Goal: Find specific page/section: Find specific page/section

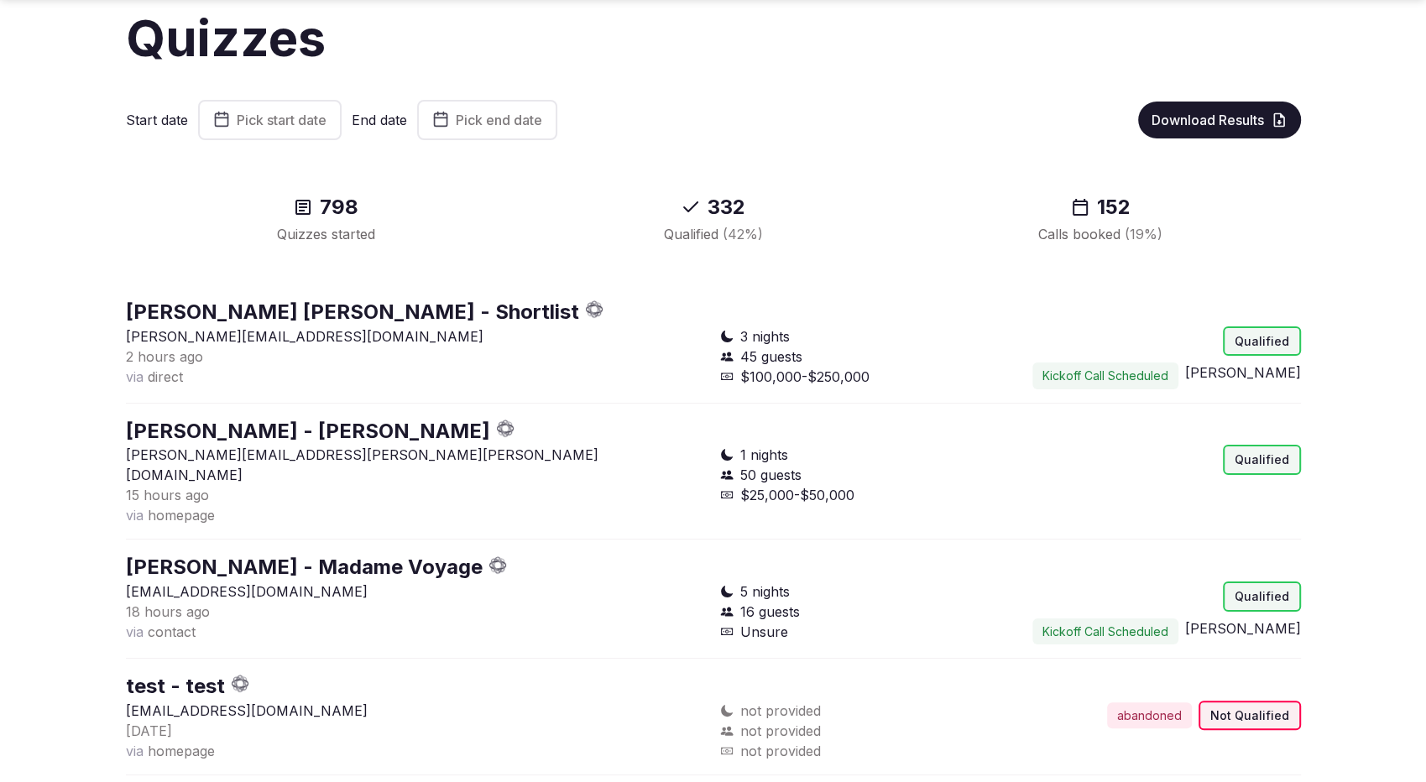
scroll to position [65, 0]
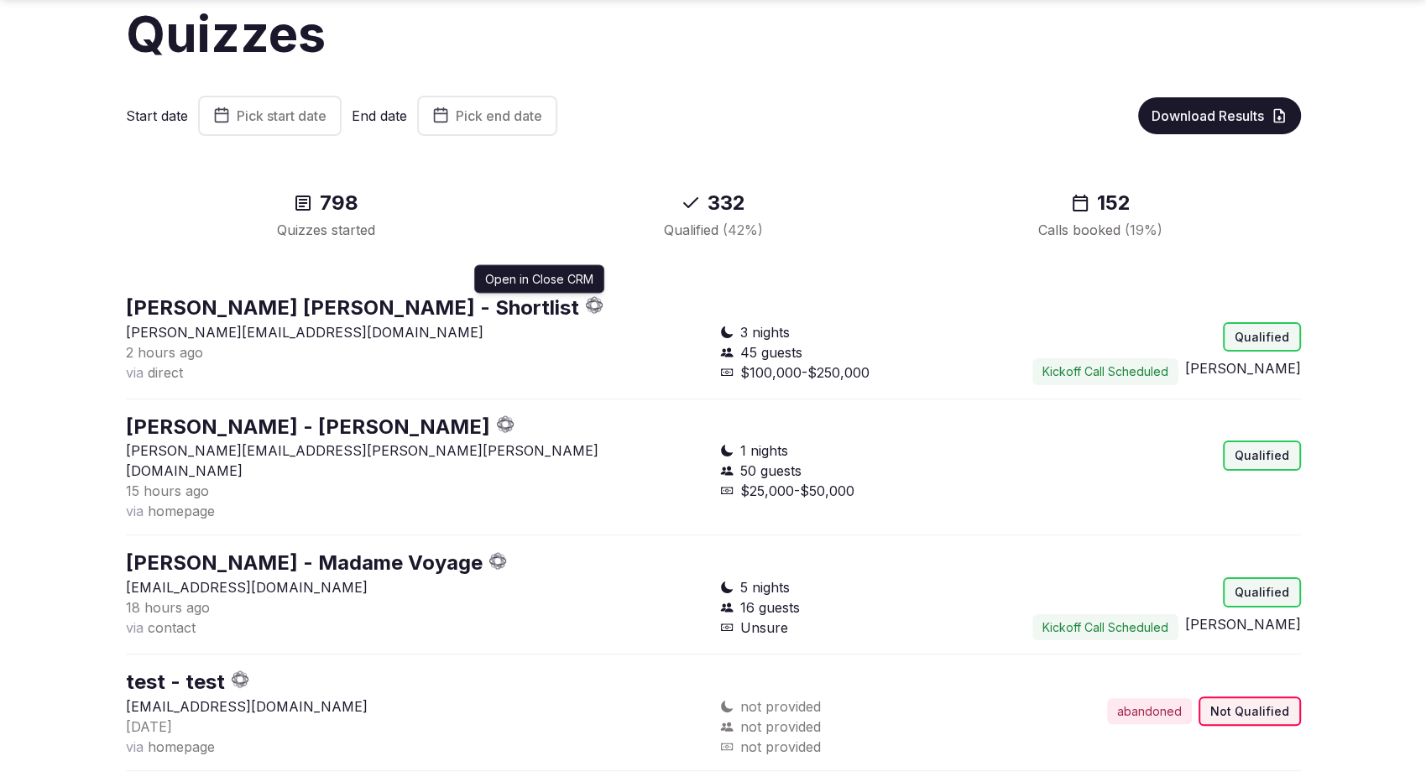
click at [586, 305] on icon "button" at bounding box center [595, 305] width 18 height 18
click at [141, 174] on div "798 Quizzes started 332 Qualified ( 42 %) 152 Calls booked ( 19 %)" at bounding box center [713, 215] width 1175 height 104
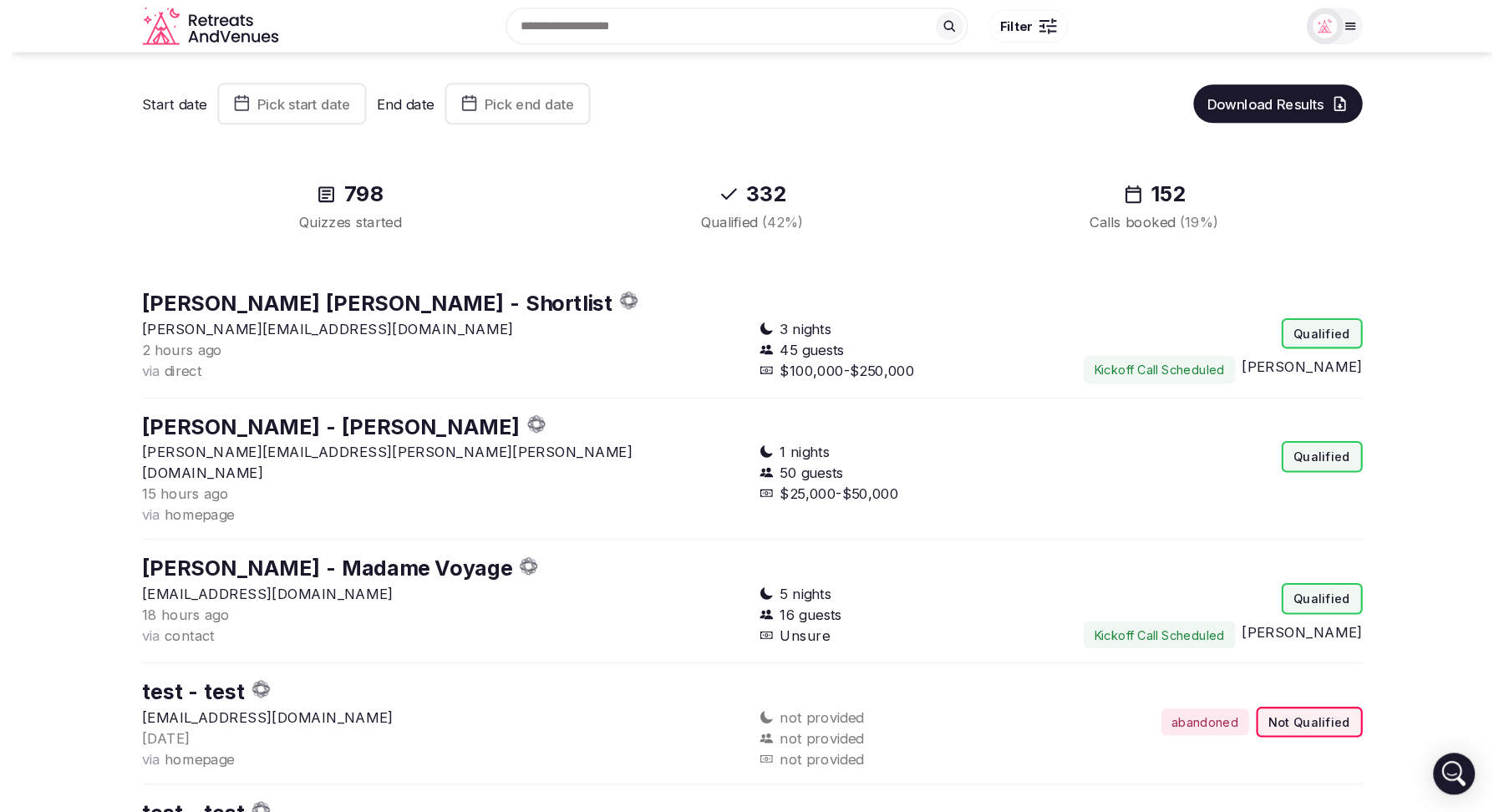
scroll to position [0, 0]
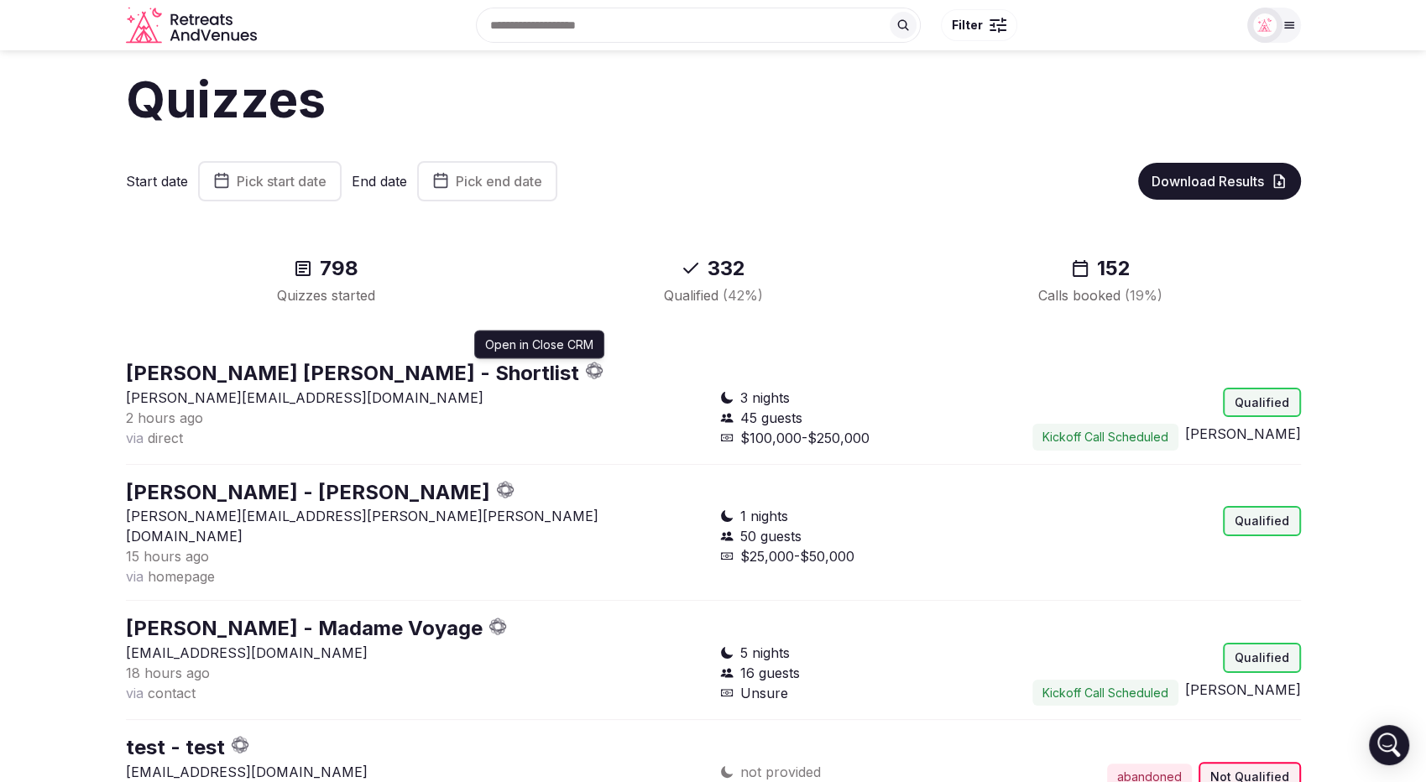
click at [423, 360] on div "Austen Stranahan - Shortlist Open in Close CRM Open in Close CRM" at bounding box center [713, 373] width 1175 height 29
click at [586, 370] on icon "button" at bounding box center [595, 371] width 18 height 18
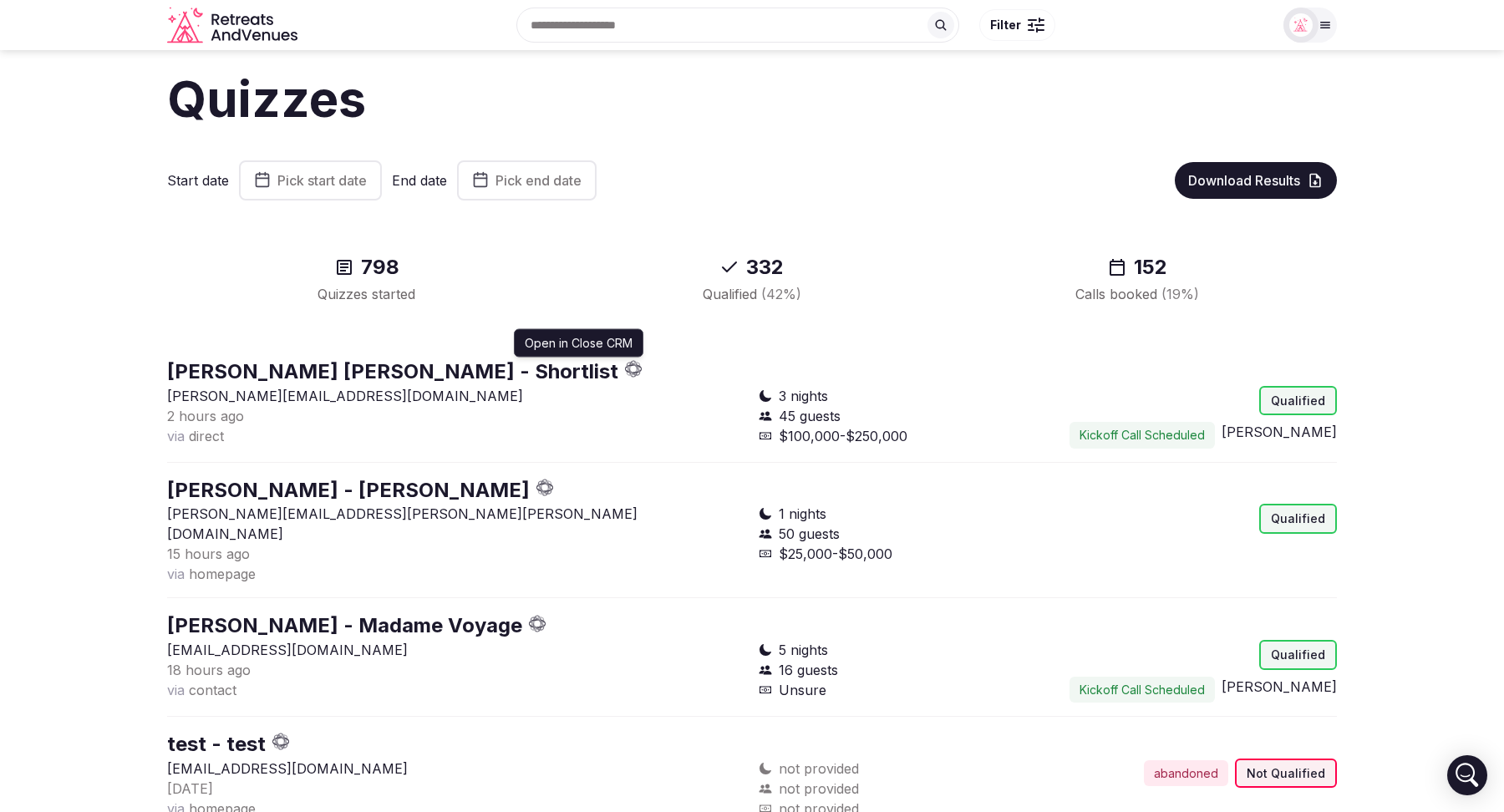
click at [627, 365] on icon "button" at bounding box center [630, 366] width 7 height 3
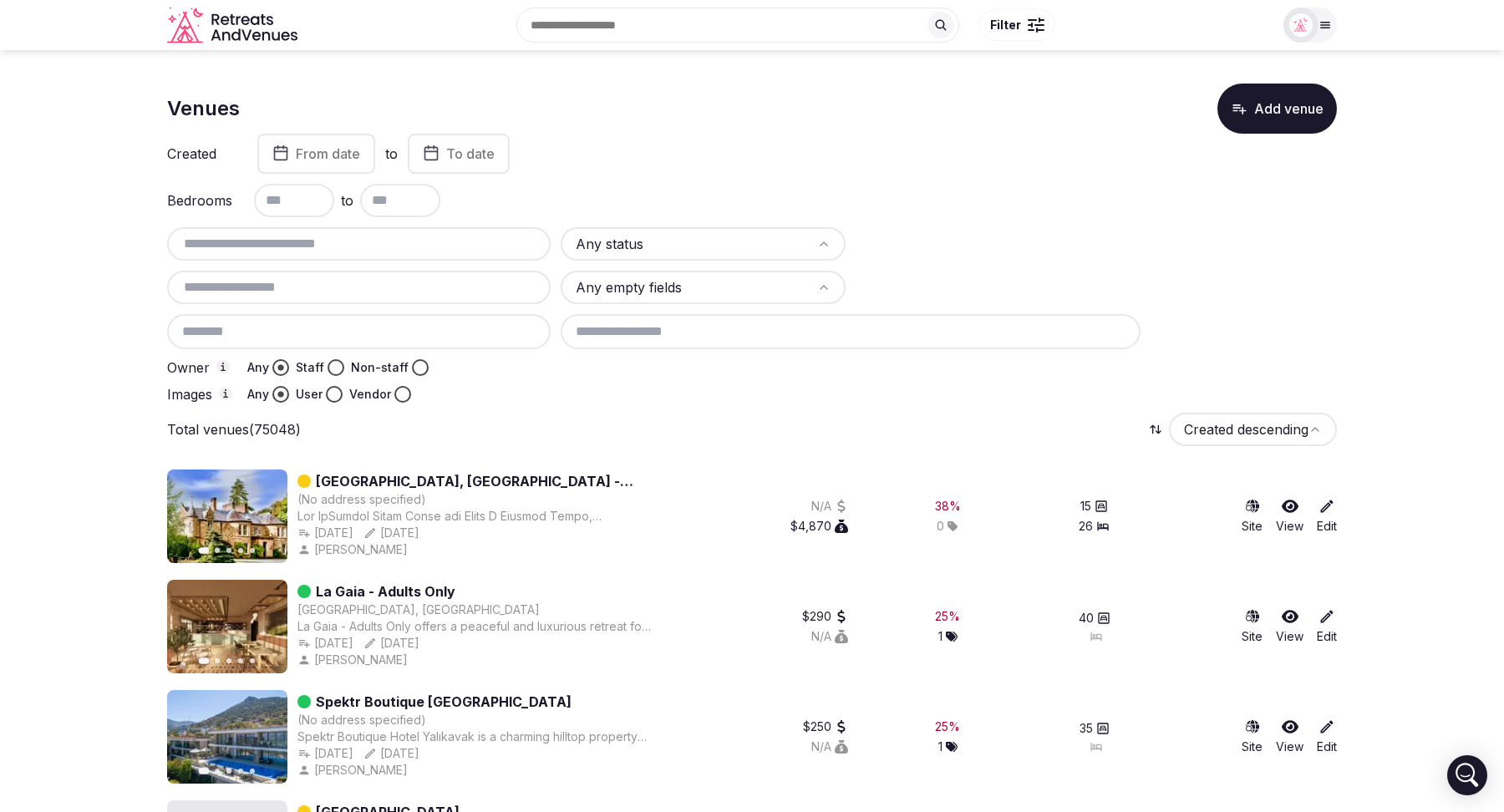
click at [274, 510] on button "Next slide" at bounding box center [264, 515] width 27 height 27
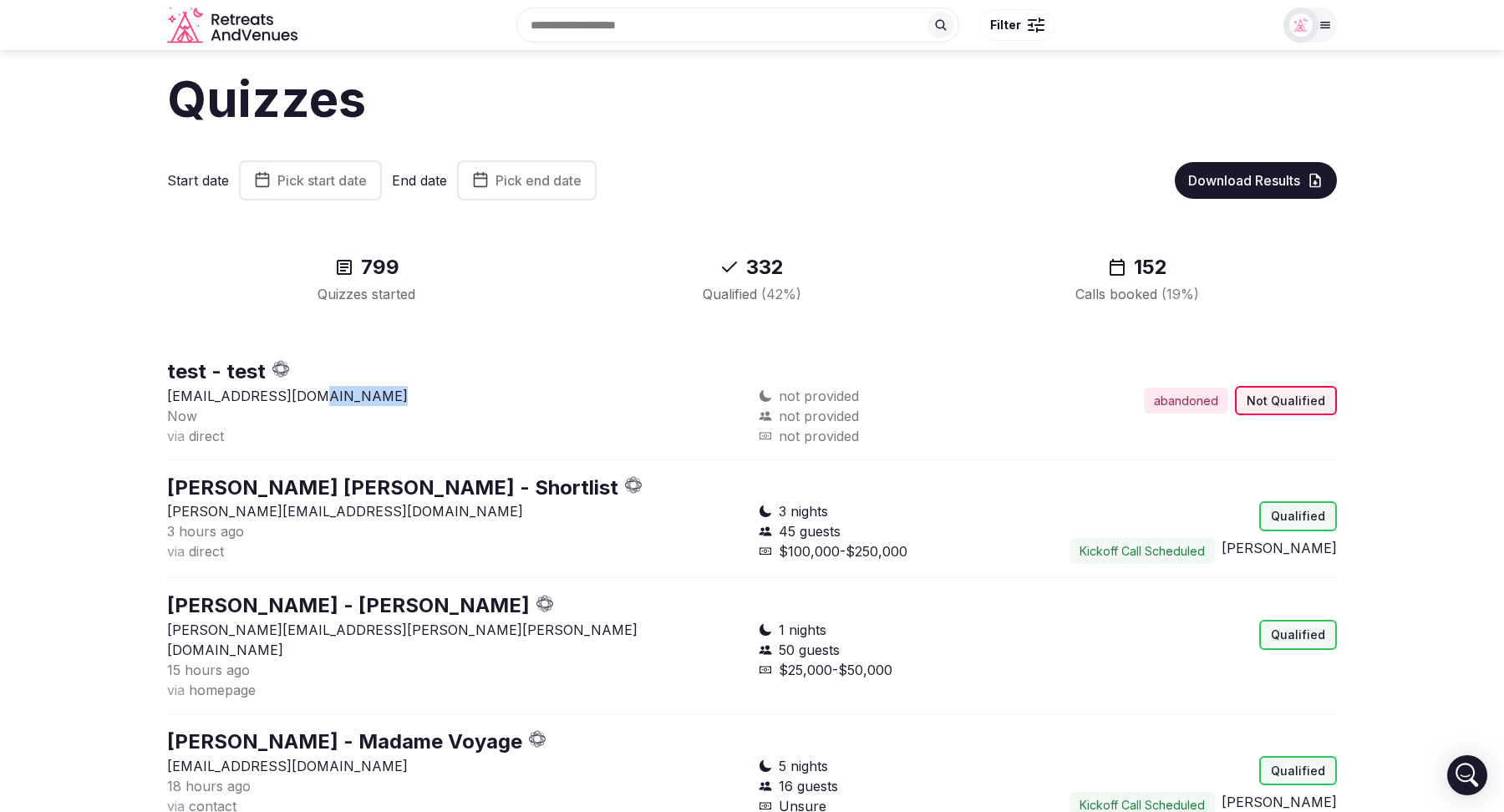
drag, startPoint x: 372, startPoint y: 392, endPoint x: 299, endPoint y: 395, distance: 73.1
click at [299, 395] on p "[EMAIL_ADDRESS][DOMAIN_NAME]" at bounding box center [456, 396] width 578 height 20
copy p "[DOMAIN_NAME]"
click at [98, 237] on section "Quizzes Start date Pick start date End date Pick end date Download Results 799 …" at bounding box center [752, 811] width 1504 height 1523
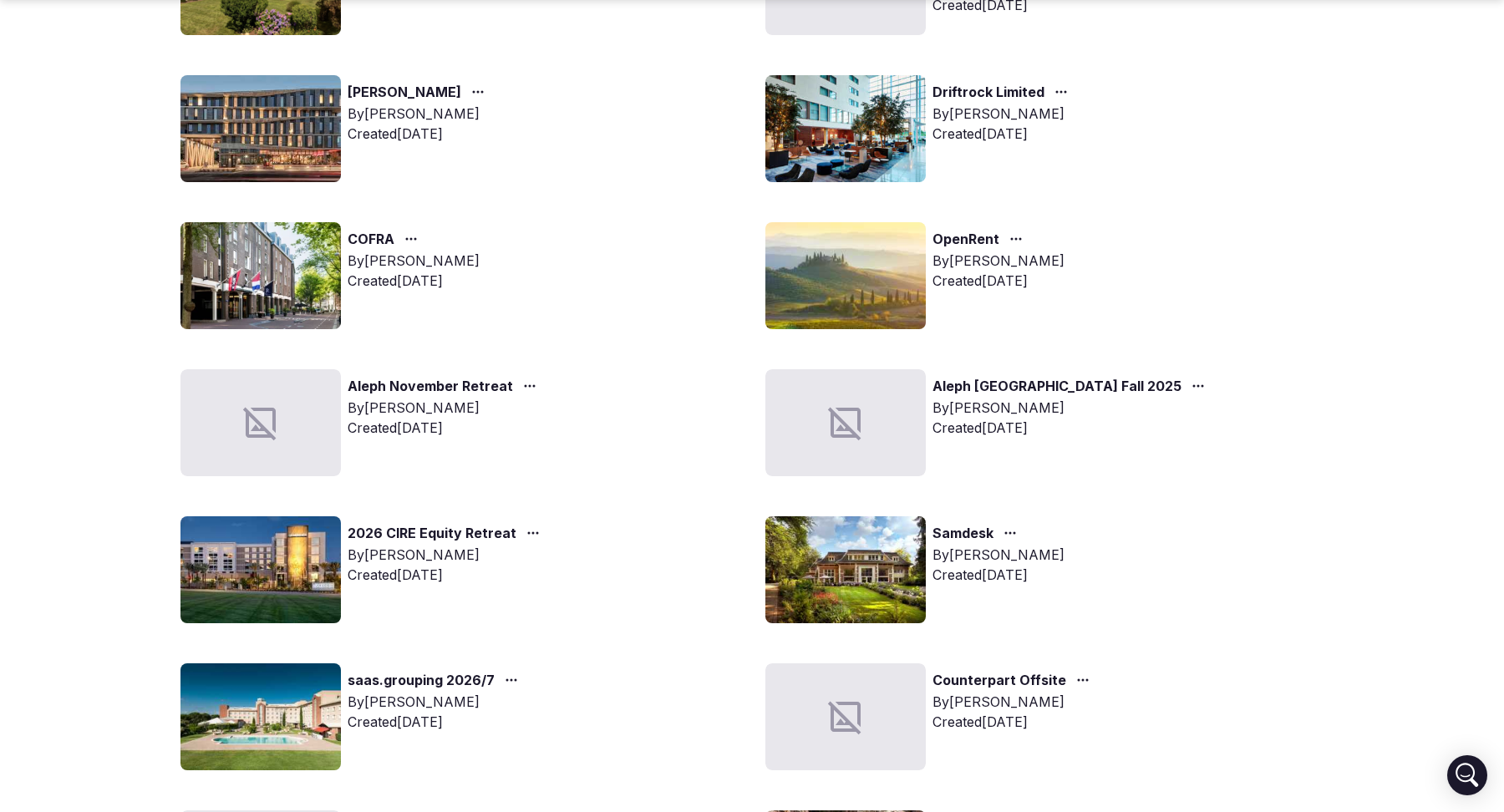
scroll to position [745, 0]
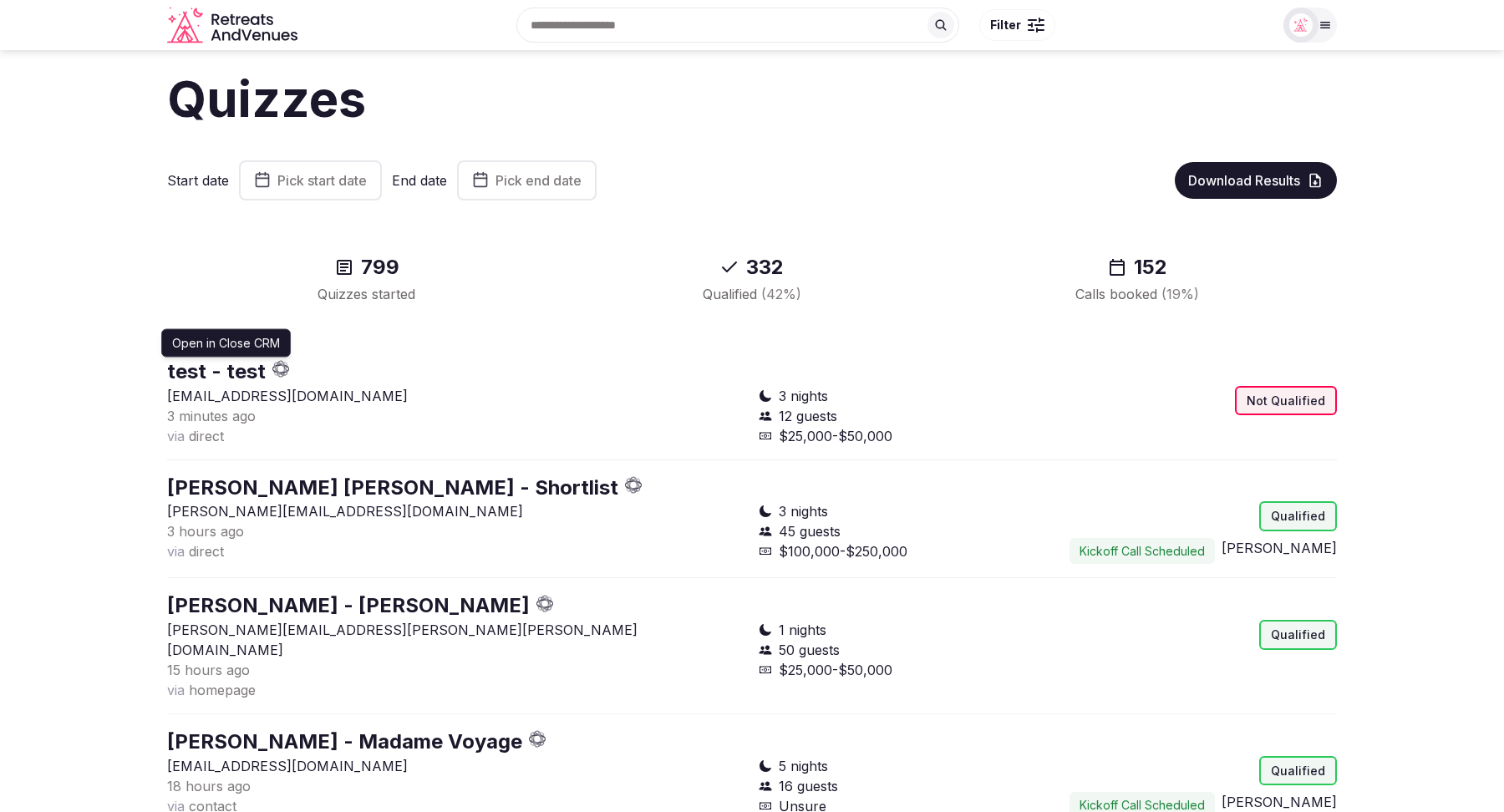
click at [284, 364] on icon "button" at bounding box center [282, 369] width 18 height 18
